Goal: Information Seeking & Learning: Learn about a topic

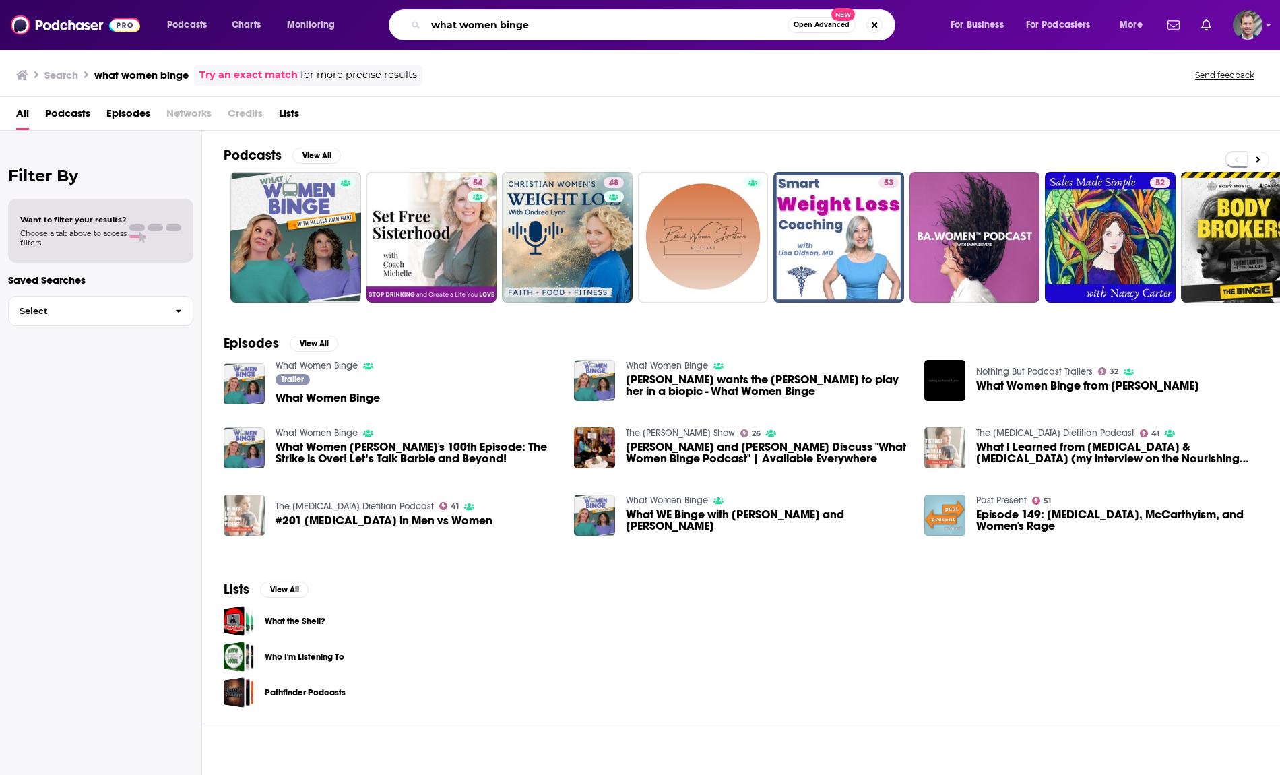
click at [593, 22] on input "what women binge" at bounding box center [607, 25] width 362 height 22
type input "w"
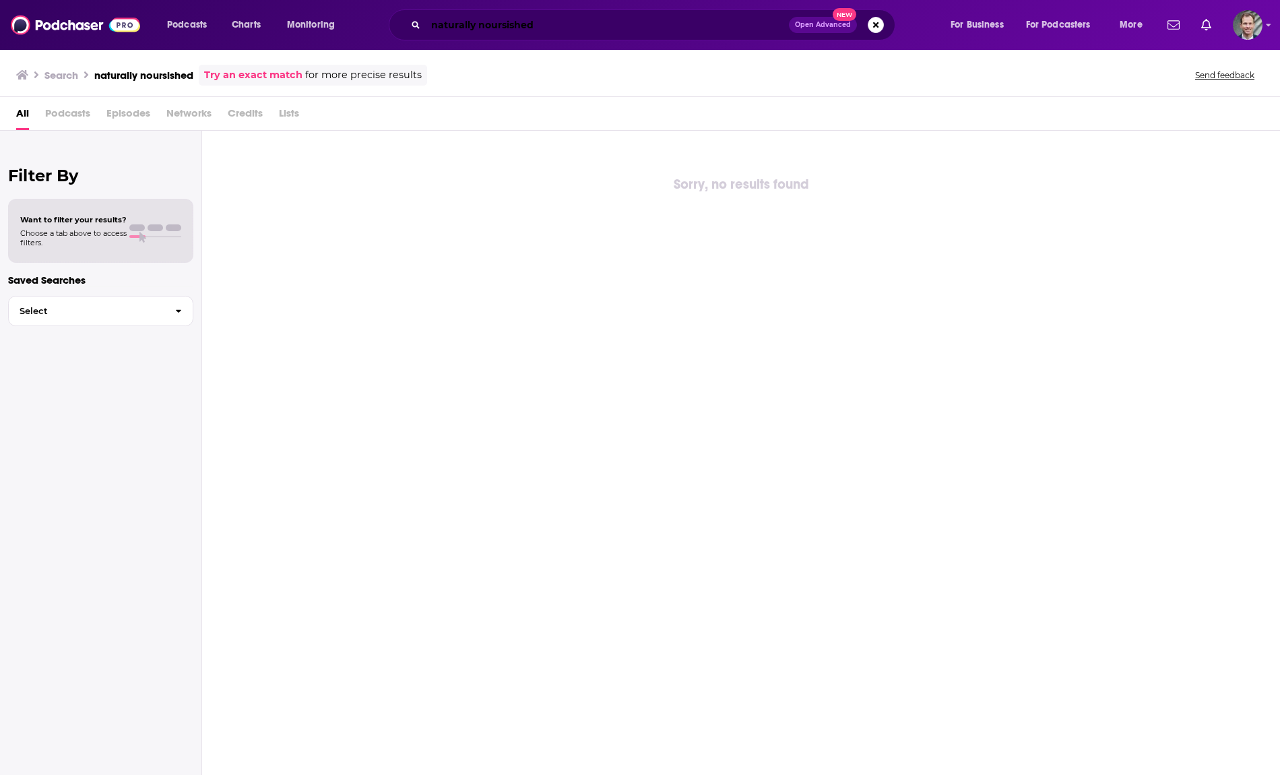
click at [588, 30] on input "naturally noursished" at bounding box center [607, 25] width 363 height 22
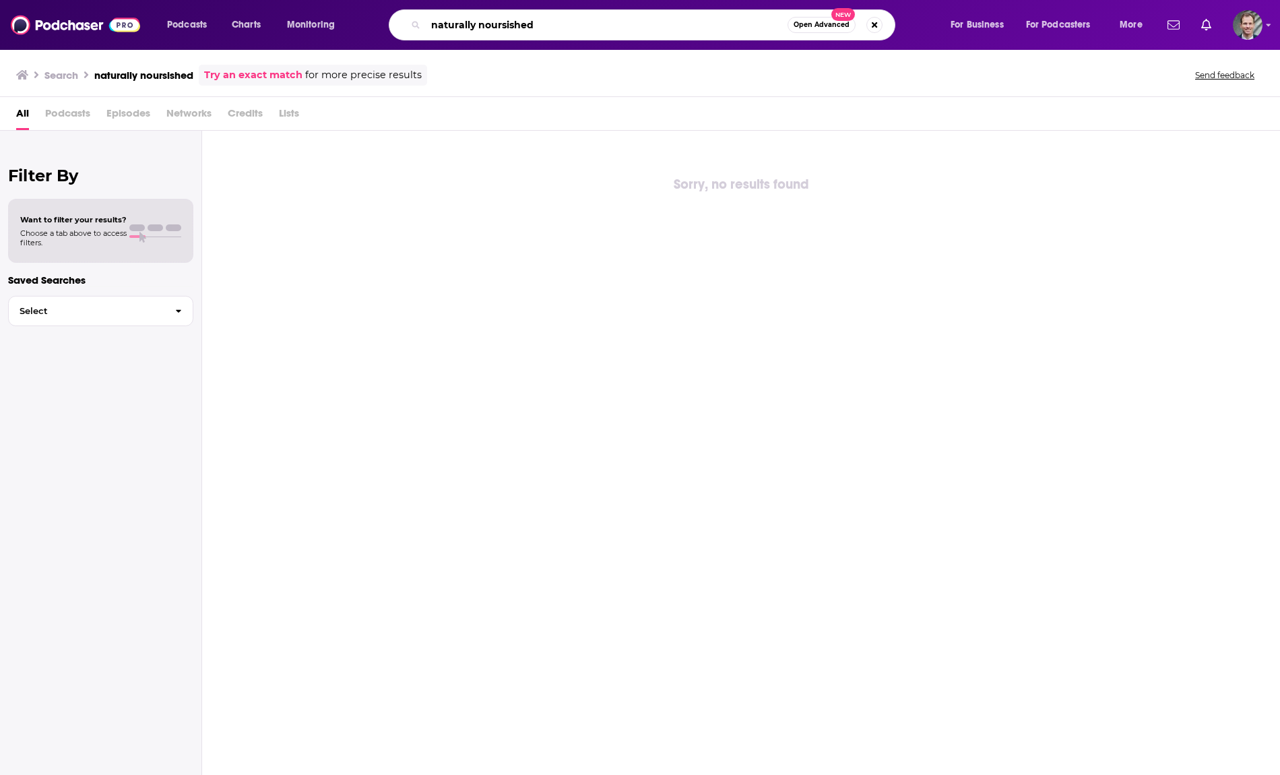
click at [588, 30] on input "naturally noursished" at bounding box center [607, 25] width 362 height 22
type input "naturally"
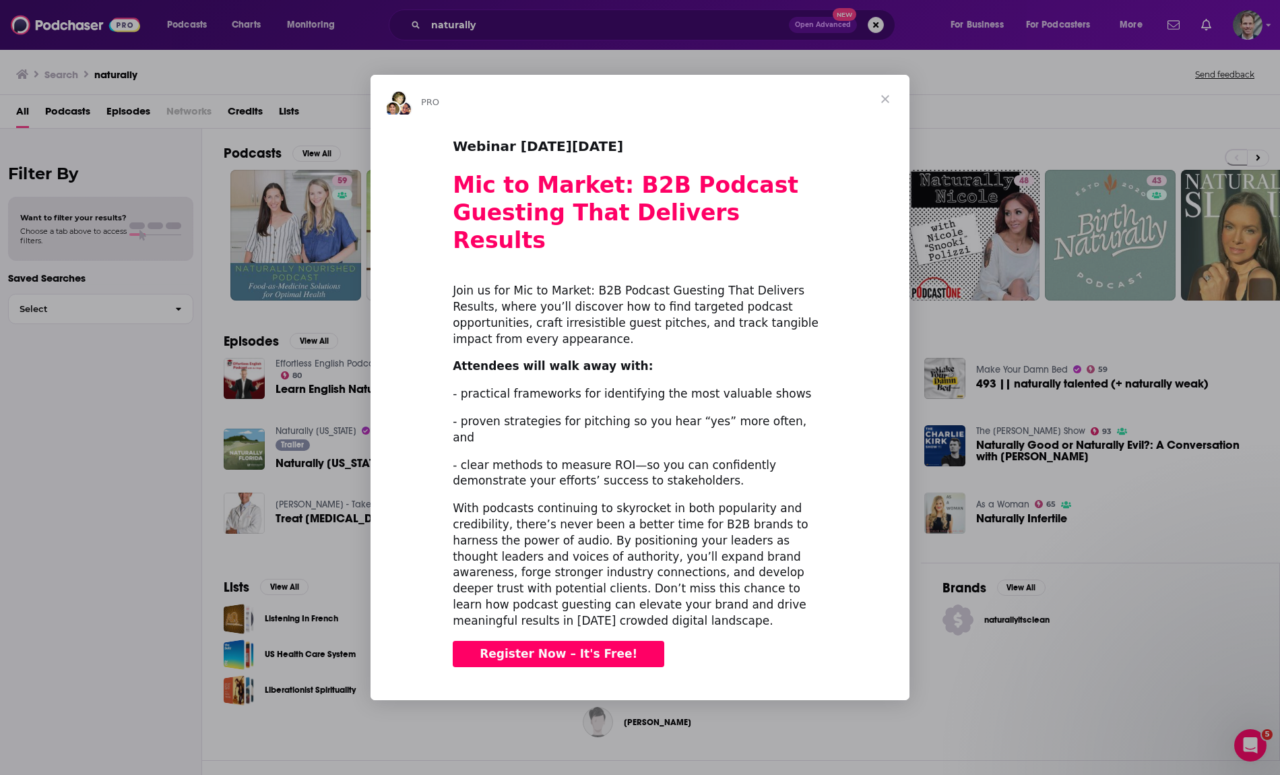
click at [877, 123] on span "Close" at bounding box center [885, 99] width 49 height 49
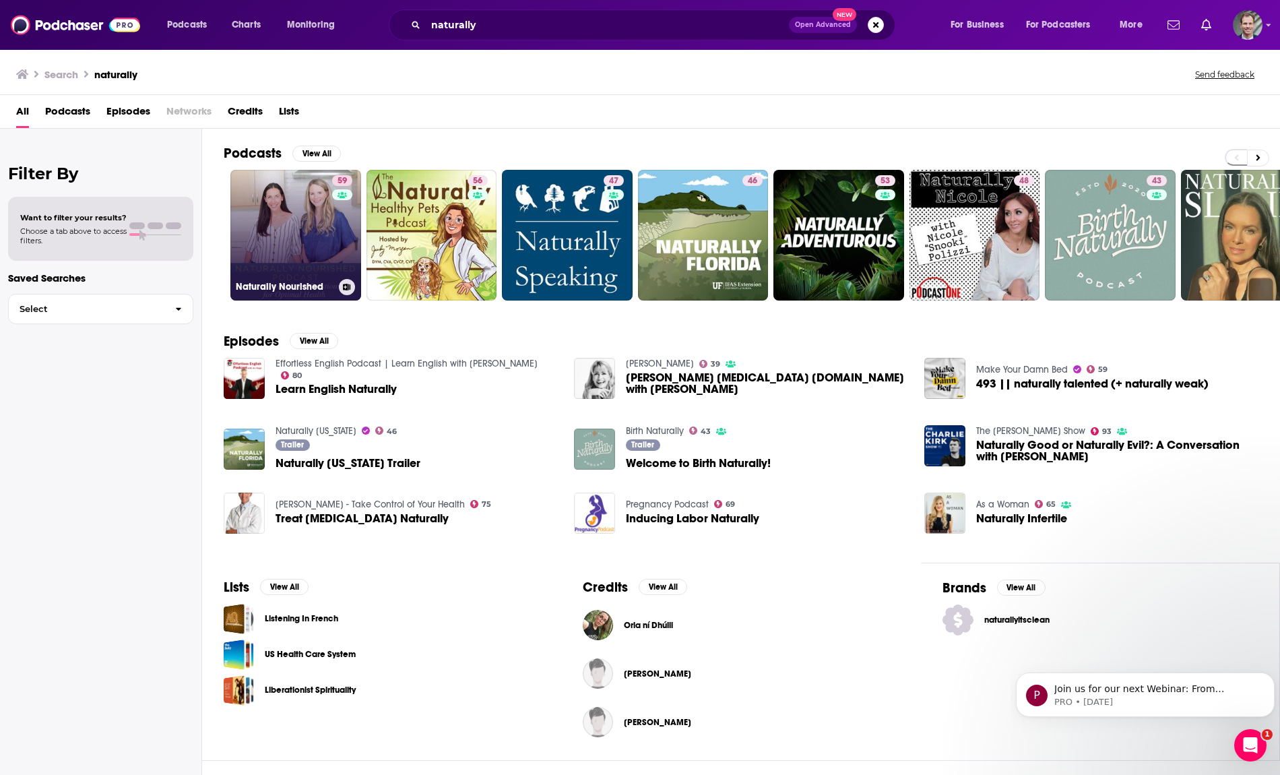
click at [284, 234] on link "59 Naturally Nourished" at bounding box center [295, 235] width 131 height 131
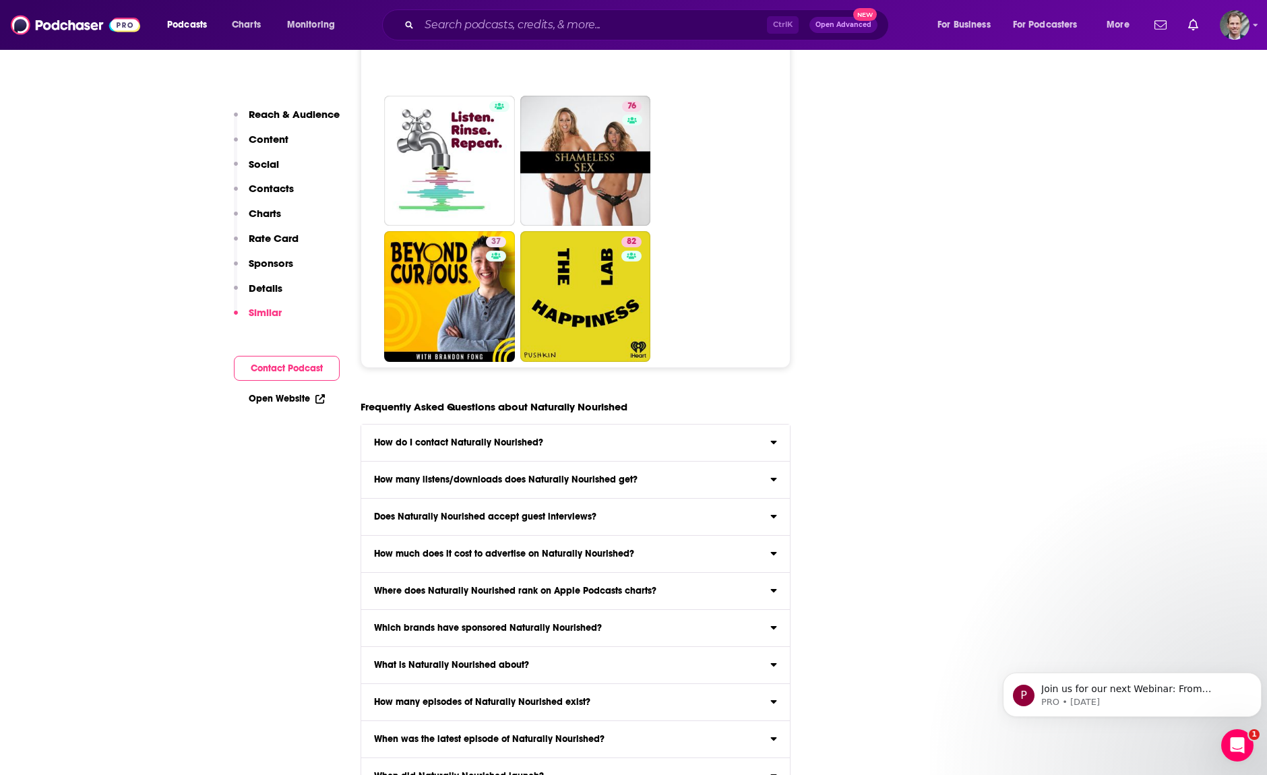
scroll to position [6737, 0]
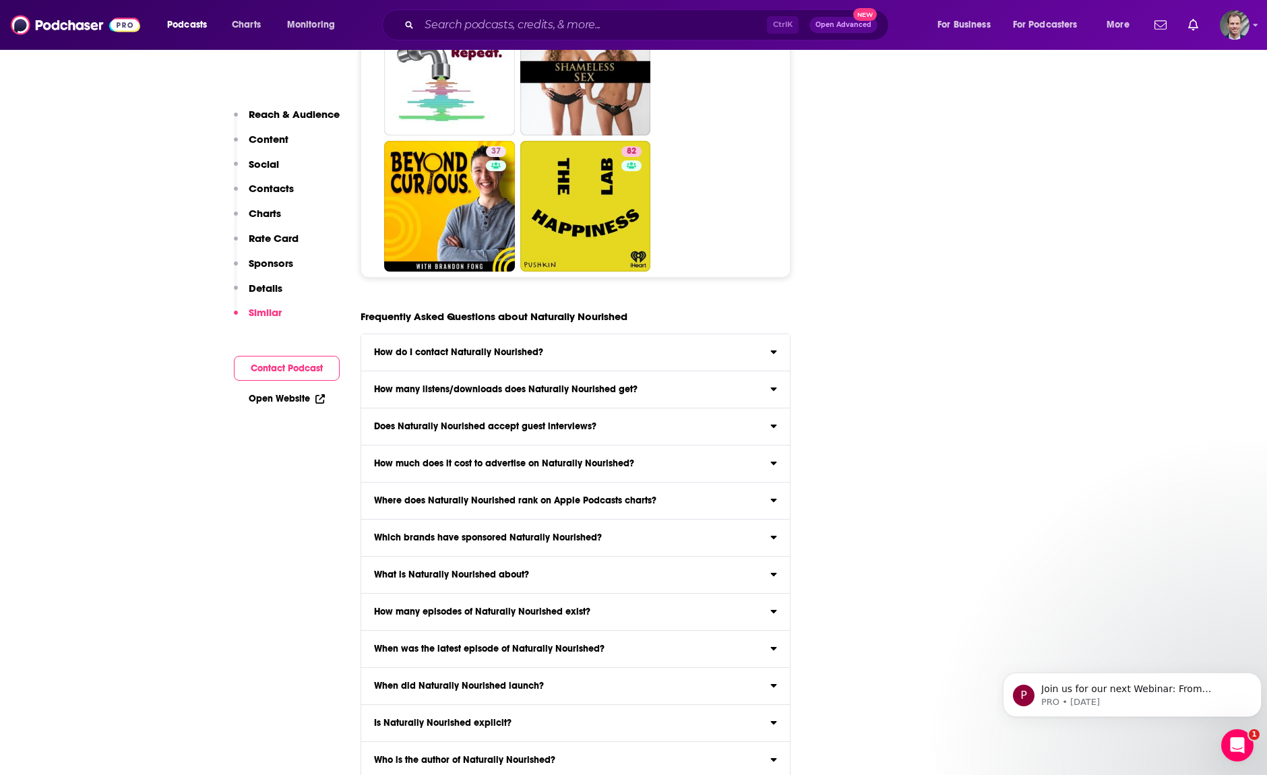
click at [777, 533] on div "Which brands have sponsored Naturally Nourished?" at bounding box center [575, 537] width 428 height 9
click at [0, 0] on input "Which brands have sponsored Naturally Nourished? Click here to view sponsor his…" at bounding box center [0, 0] width 0 height 0
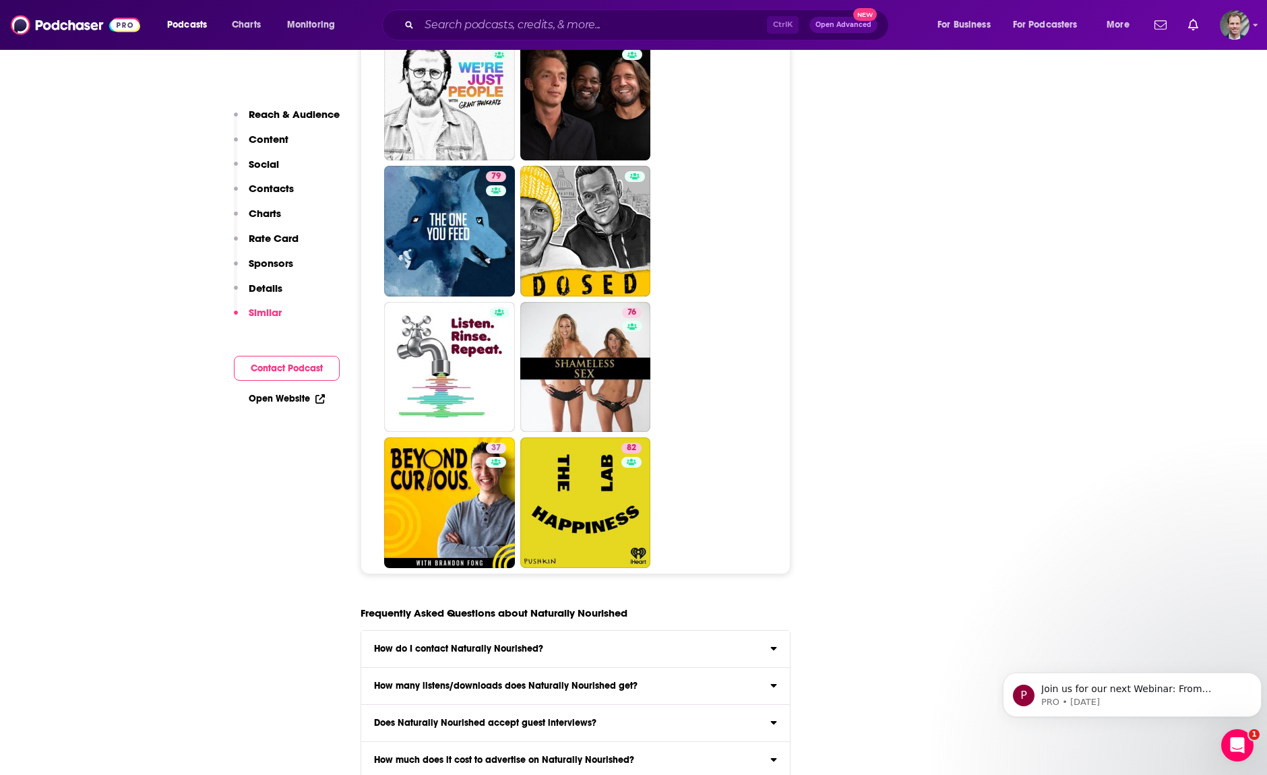
scroll to position [6799, 0]
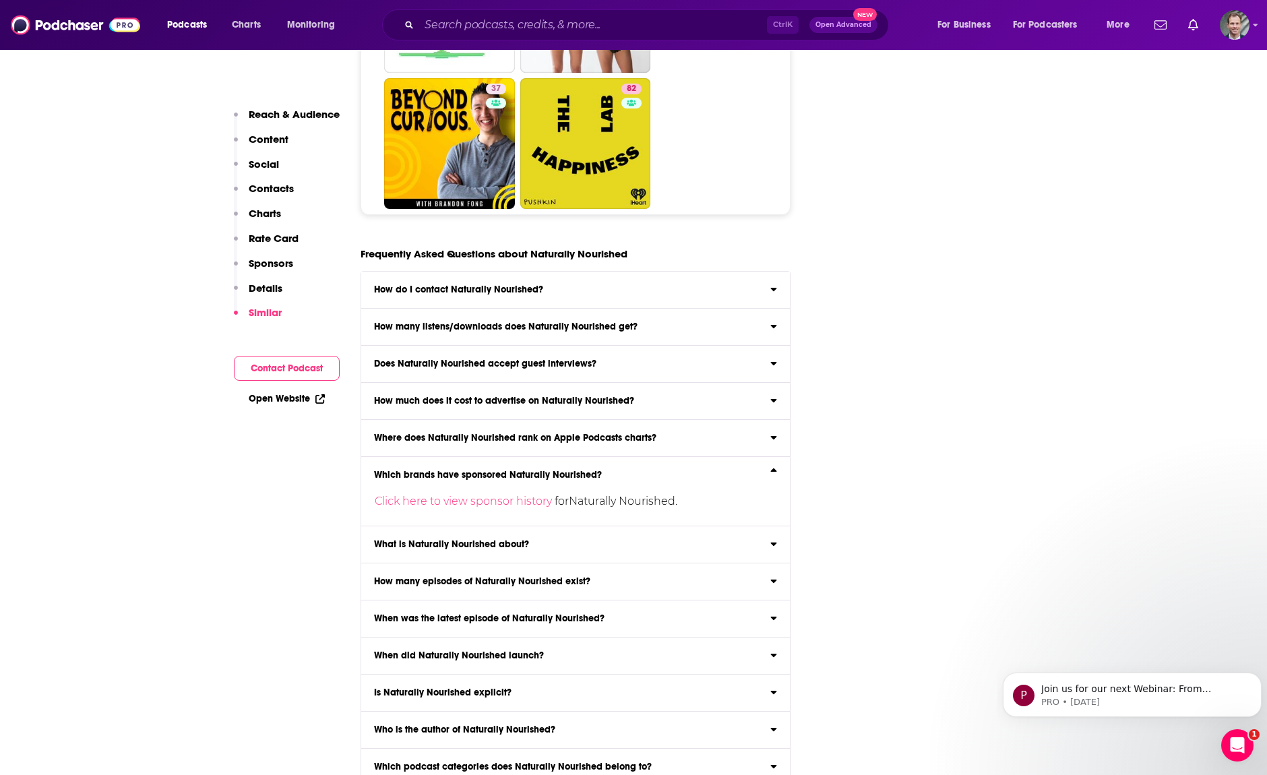
click at [0, 0] on input "Which podcast hosting provider does Naturally Nourished use? Naturally Nourishe…" at bounding box center [0, 0] width 0 height 0
